Goal: Entertainment & Leisure: Consume media (video, audio)

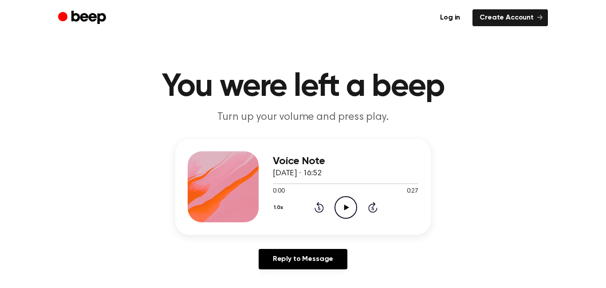
click at [345, 203] on icon "Play Audio" at bounding box center [345, 207] width 23 height 23
click at [347, 206] on icon at bounding box center [346, 207] width 5 height 6
click at [349, 208] on icon "Play Audio" at bounding box center [345, 207] width 23 height 23
click at [344, 202] on icon "Play Audio" at bounding box center [345, 207] width 23 height 23
click at [345, 209] on icon "Play Audio" at bounding box center [345, 207] width 23 height 23
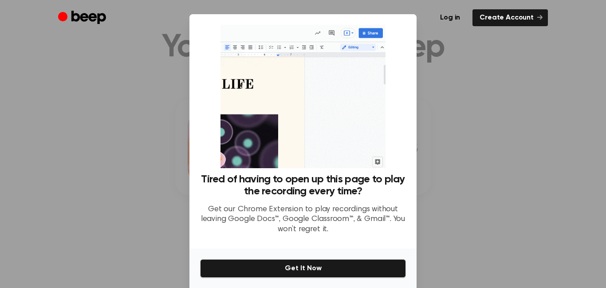
scroll to position [95, 0]
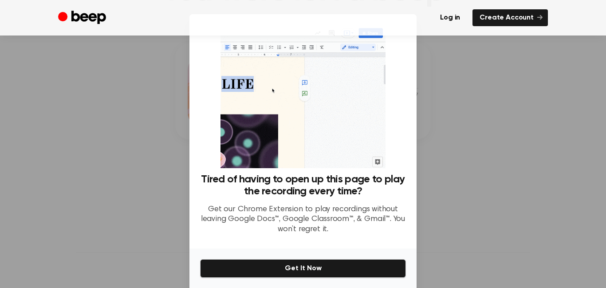
click at [602, 69] on div at bounding box center [303, 144] width 606 height 288
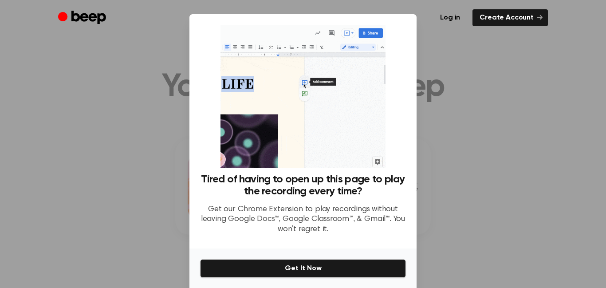
click at [484, 44] on div at bounding box center [303, 144] width 606 height 288
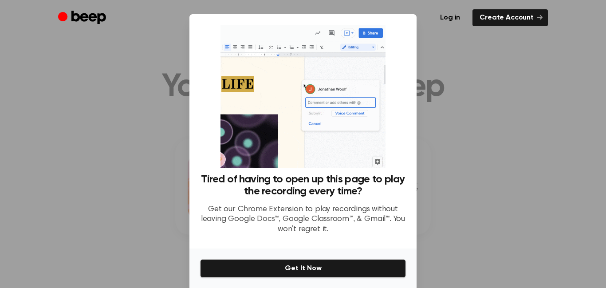
click at [174, 117] on div at bounding box center [303, 144] width 606 height 288
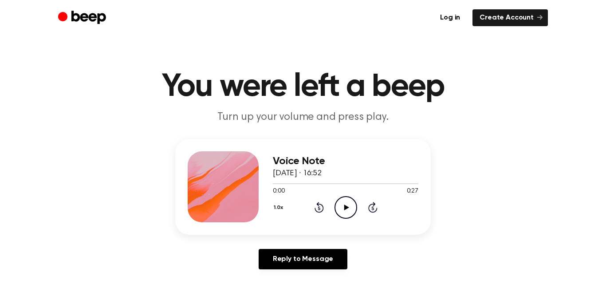
click at [340, 207] on icon "Play Audio" at bounding box center [345, 207] width 23 height 23
click at [345, 199] on icon "Play Audio" at bounding box center [345, 207] width 23 height 23
click at [342, 197] on icon "Play Audio" at bounding box center [345, 207] width 23 height 23
drag, startPoint x: 342, startPoint y: 183, endPoint x: 324, endPoint y: 183, distance: 18.2
click at [324, 183] on div at bounding box center [345, 183] width 145 height 1
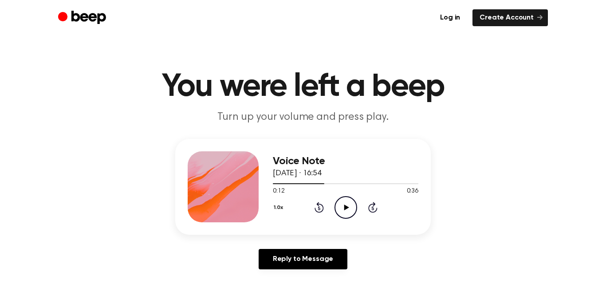
click at [348, 209] on icon "Play Audio" at bounding box center [345, 207] width 23 height 23
click at [351, 201] on icon "Play Audio" at bounding box center [345, 207] width 23 height 23
click at [341, 203] on icon "Play Audio" at bounding box center [345, 207] width 23 height 23
click at [352, 202] on icon "Play Audio" at bounding box center [345, 207] width 23 height 23
click at [345, 197] on icon "Play Audio" at bounding box center [345, 207] width 23 height 23
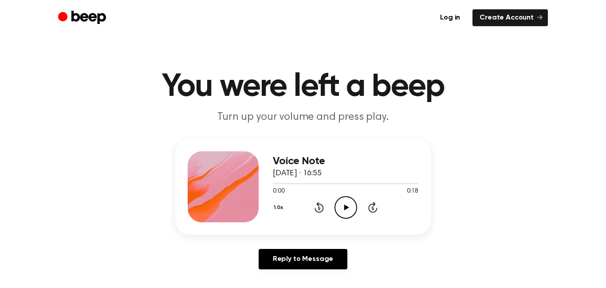
click at [344, 196] on icon "Play Audio" at bounding box center [345, 207] width 23 height 23
click at [341, 207] on icon "Play Audio" at bounding box center [345, 207] width 23 height 23
click at [349, 207] on icon "Play Audio" at bounding box center [345, 207] width 23 height 23
click at [339, 212] on icon "Play Audio" at bounding box center [345, 207] width 23 height 23
click at [344, 210] on icon "Play Audio" at bounding box center [345, 207] width 23 height 23
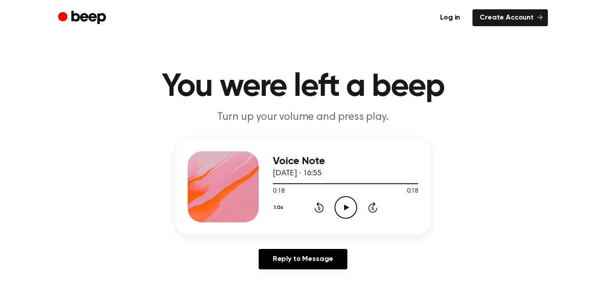
click at [355, 208] on icon "Play Audio" at bounding box center [345, 207] width 23 height 23
click at [339, 204] on icon "Play Audio" at bounding box center [345, 207] width 23 height 23
click at [341, 201] on icon "Play Audio" at bounding box center [345, 207] width 23 height 23
click at [342, 204] on icon "Play Audio" at bounding box center [345, 207] width 23 height 23
click at [341, 203] on icon "Play Audio" at bounding box center [345, 207] width 23 height 23
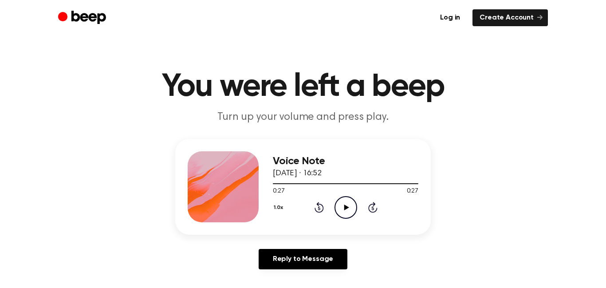
click at [347, 207] on icon at bounding box center [346, 207] width 5 height 6
click at [343, 211] on icon "Play Audio" at bounding box center [345, 207] width 23 height 23
click at [348, 201] on icon "Play Audio" at bounding box center [345, 207] width 23 height 23
click at [348, 204] on icon "Play Audio" at bounding box center [345, 207] width 23 height 23
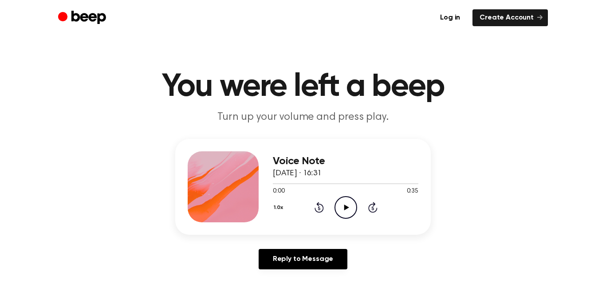
click at [345, 200] on icon "Play Audio" at bounding box center [345, 207] width 23 height 23
drag, startPoint x: 410, startPoint y: 181, endPoint x: 326, endPoint y: 181, distance: 83.3
click at [326, 181] on div at bounding box center [345, 183] width 145 height 7
click at [341, 199] on icon "Play Audio" at bounding box center [345, 207] width 23 height 23
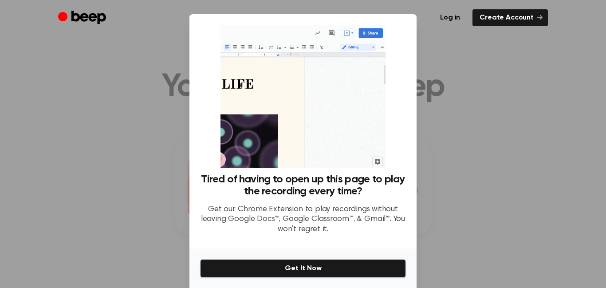
scroll to position [32, 0]
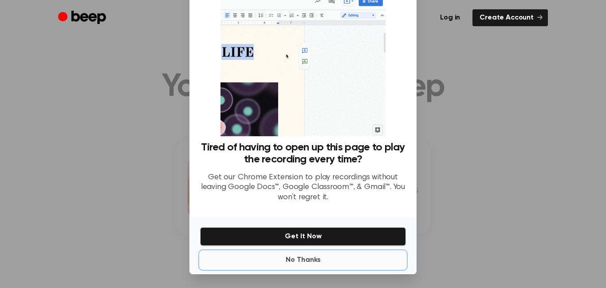
click at [301, 257] on button "No Thanks" at bounding box center [303, 260] width 206 height 18
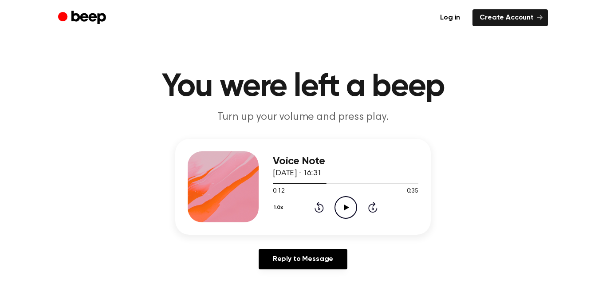
click at [349, 208] on icon "Play Audio" at bounding box center [345, 207] width 23 height 23
click at [348, 210] on icon "Play Audio" at bounding box center [345, 207] width 23 height 23
click at [352, 202] on icon "Play Audio" at bounding box center [345, 207] width 23 height 23
click at [342, 203] on icon "Play Audio" at bounding box center [345, 207] width 23 height 23
click at [344, 210] on icon "Play Audio" at bounding box center [345, 207] width 23 height 23
